Goal: Share content

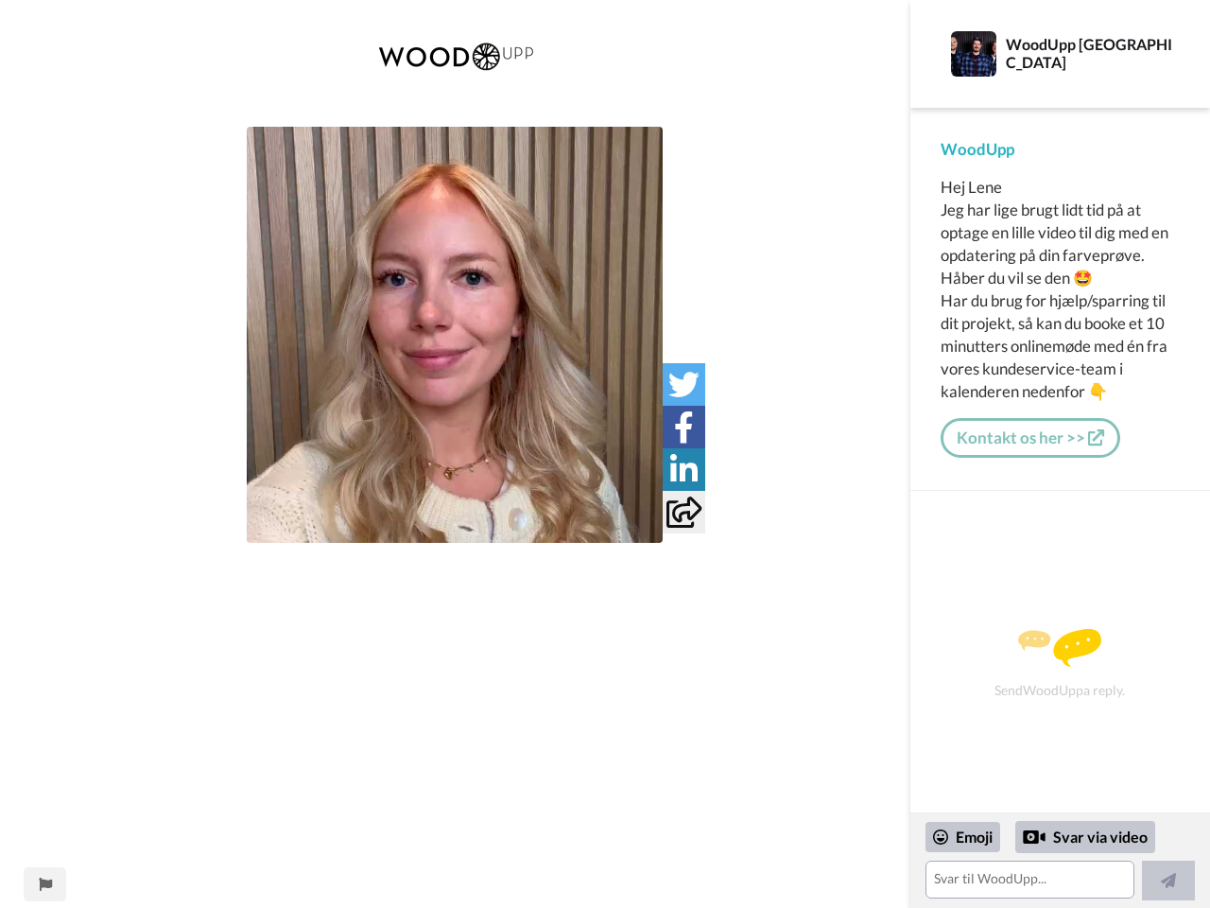
click at [455, 335] on img at bounding box center [455, 335] width 416 height 416
click at [683, 384] on icon at bounding box center [683, 384] width 31 height 31
click at [683, 426] on icon at bounding box center [684, 426] width 20 height 31
click at [683, 469] on icon at bounding box center [683, 469] width 27 height 31
click at [683, 511] on icon at bounding box center [683, 511] width 35 height 31
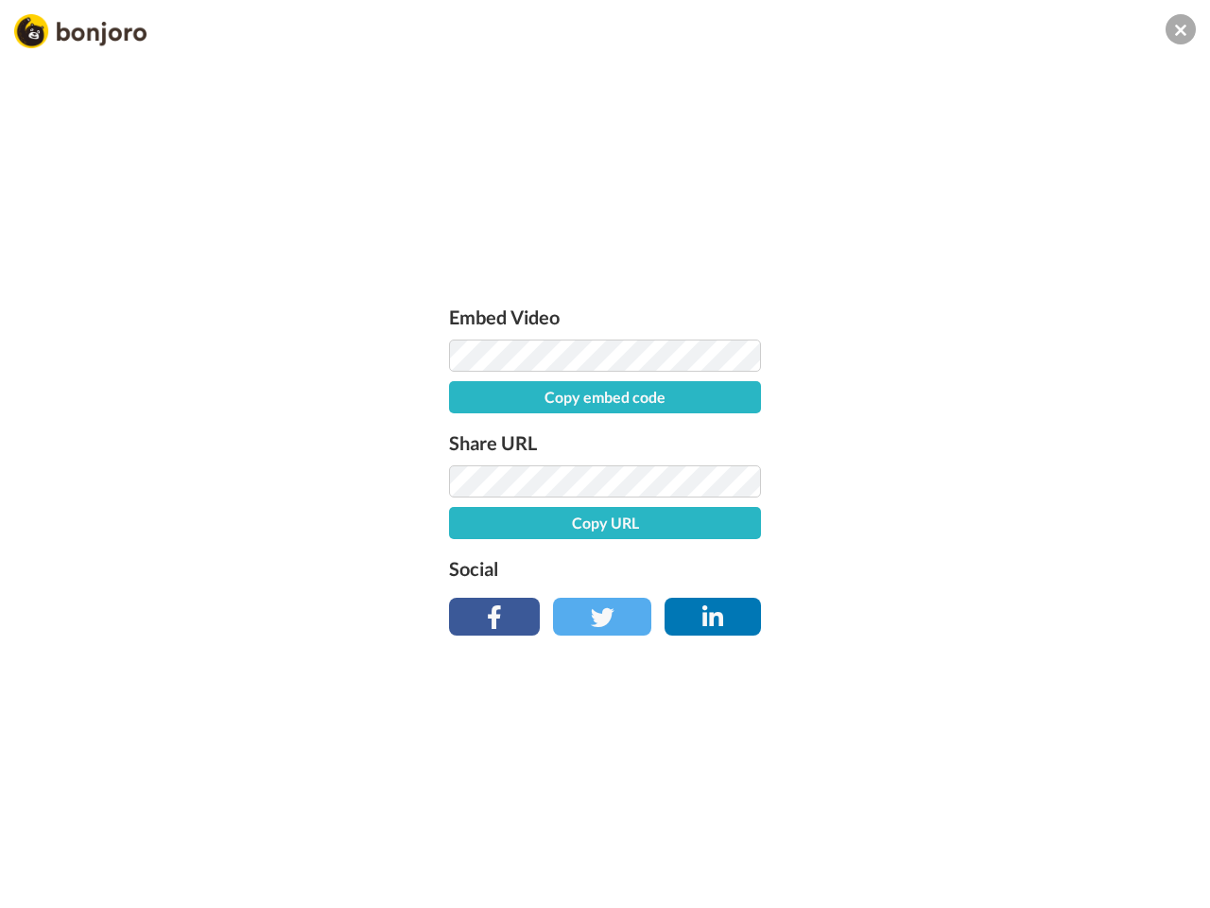
click at [44, 884] on div "Embed Video Copy embed code Share URL Copy URL Social" at bounding box center [605, 556] width 1210 height 908
click at [1060, 860] on div "Embed Video Copy embed code Share URL Copy URL Social" at bounding box center [605, 556] width 1210 height 908
click at [963, 837] on div "Embed Video Copy embed code Share URL Copy URL Social" at bounding box center [605, 556] width 1210 height 908
click at [1085, 837] on div "Embed Video Copy embed code Share URL Copy URL Social" at bounding box center [605, 556] width 1210 height 908
click at [1168, 880] on div "Embed Video Copy embed code Share URL Copy URL Social" at bounding box center [605, 556] width 1210 height 908
